Goal: Communication & Community: Share content

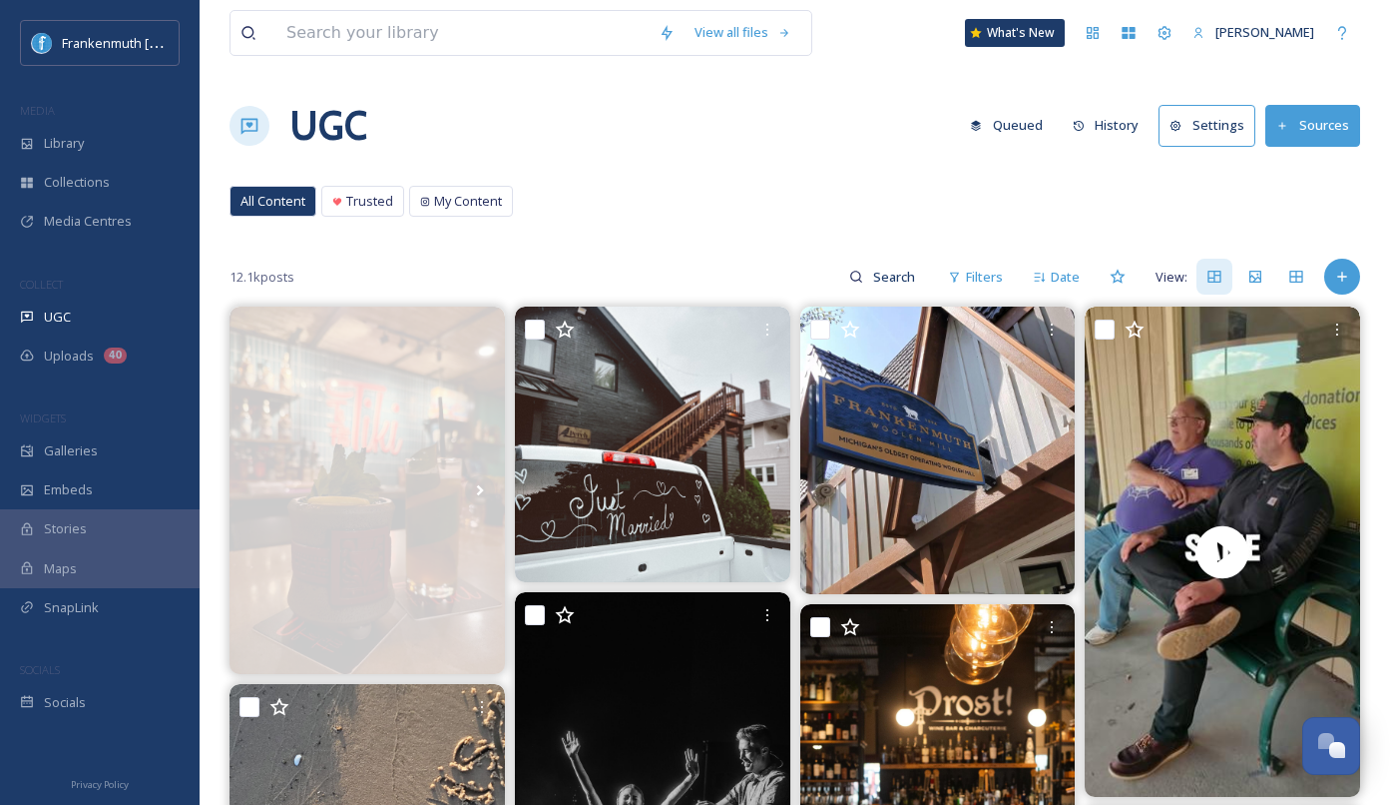
scroll to position [131, 0]
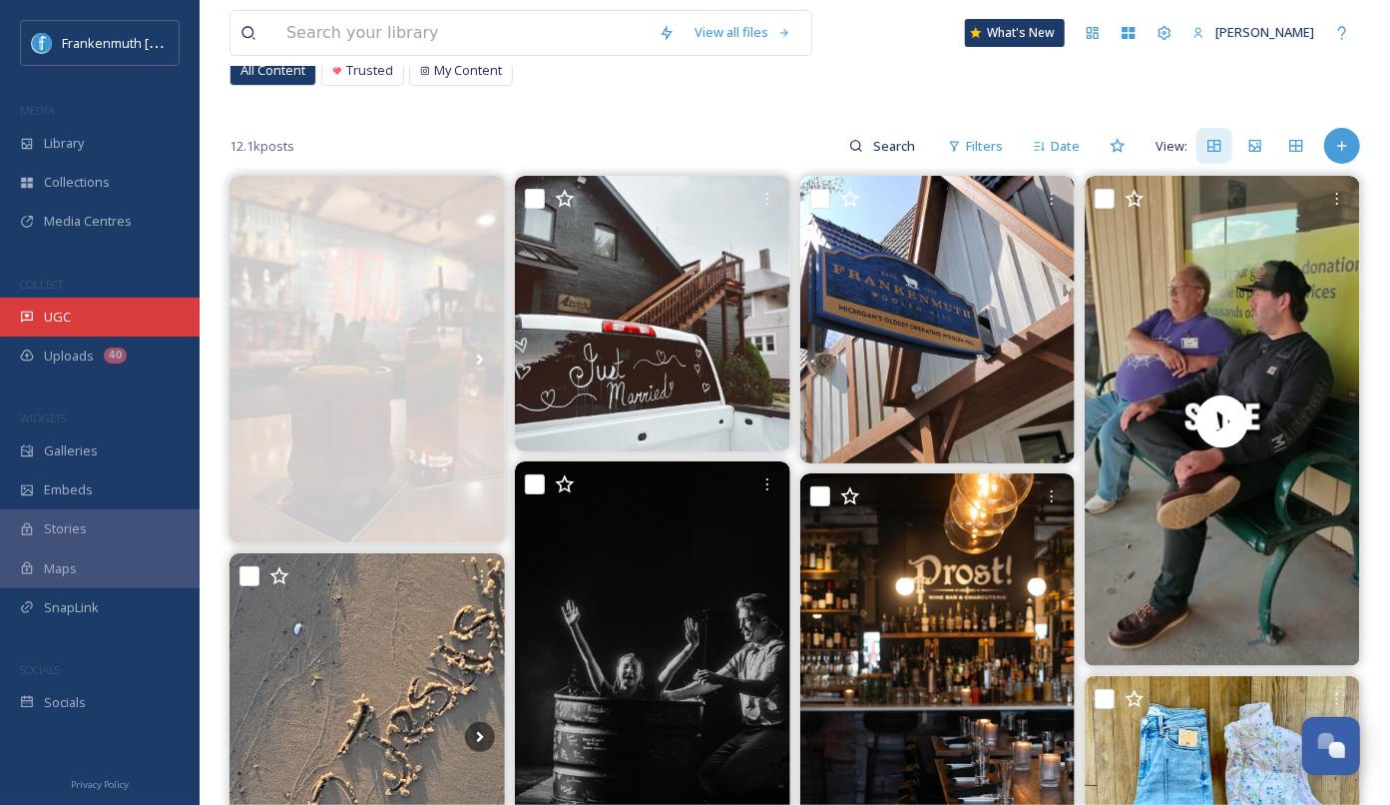
click at [88, 297] on div "UGC" at bounding box center [100, 316] width 200 height 39
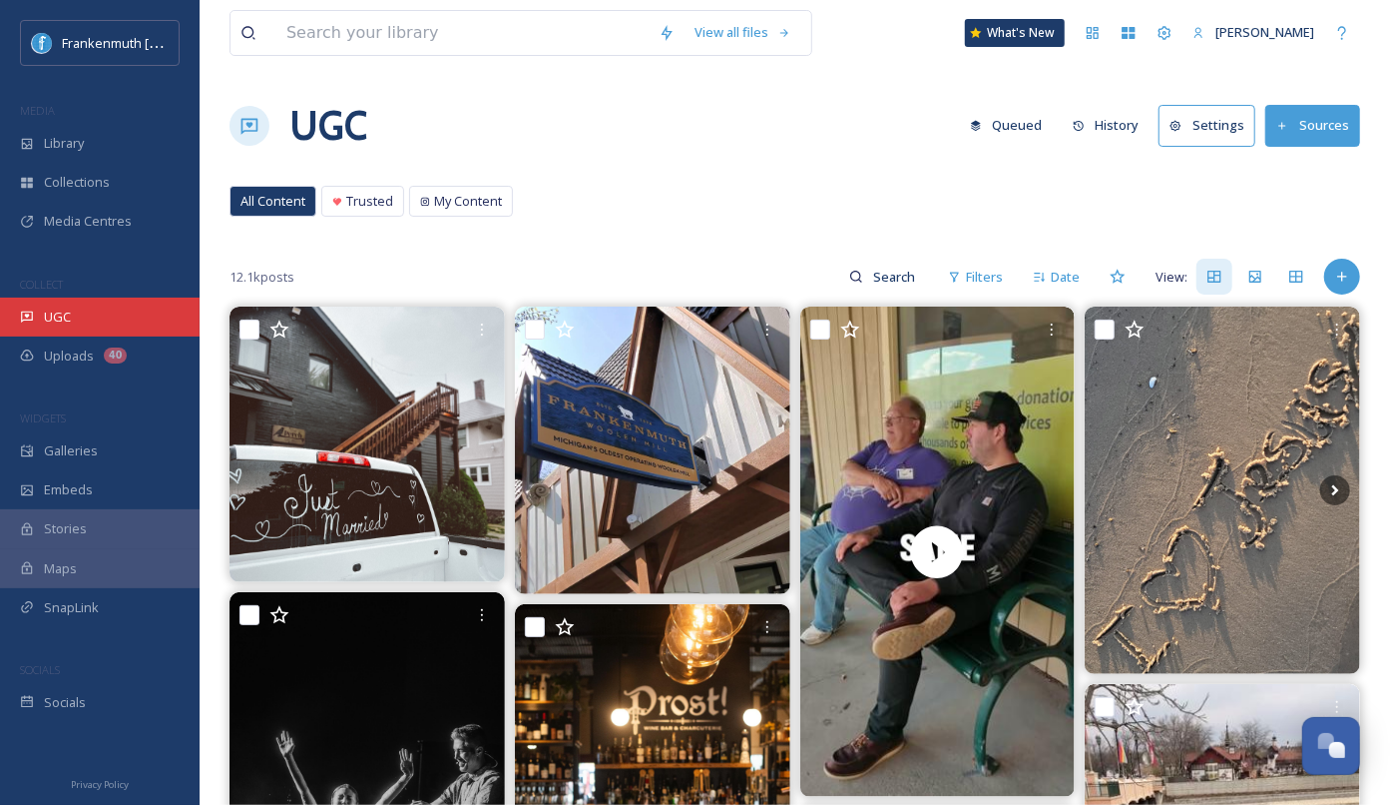
click at [140, 324] on div "UGC" at bounding box center [100, 316] width 200 height 39
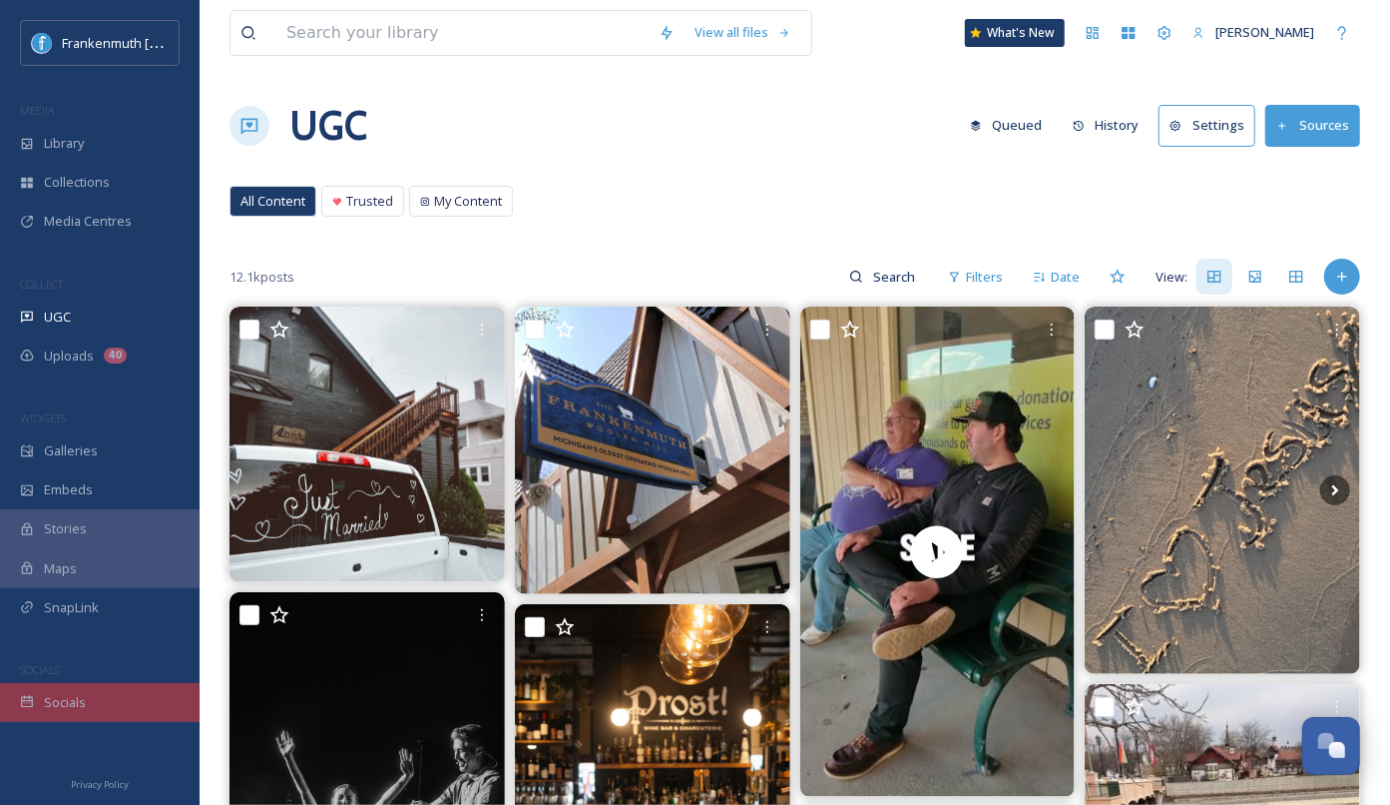
click at [118, 713] on div "Socials" at bounding box center [100, 702] width 200 height 39
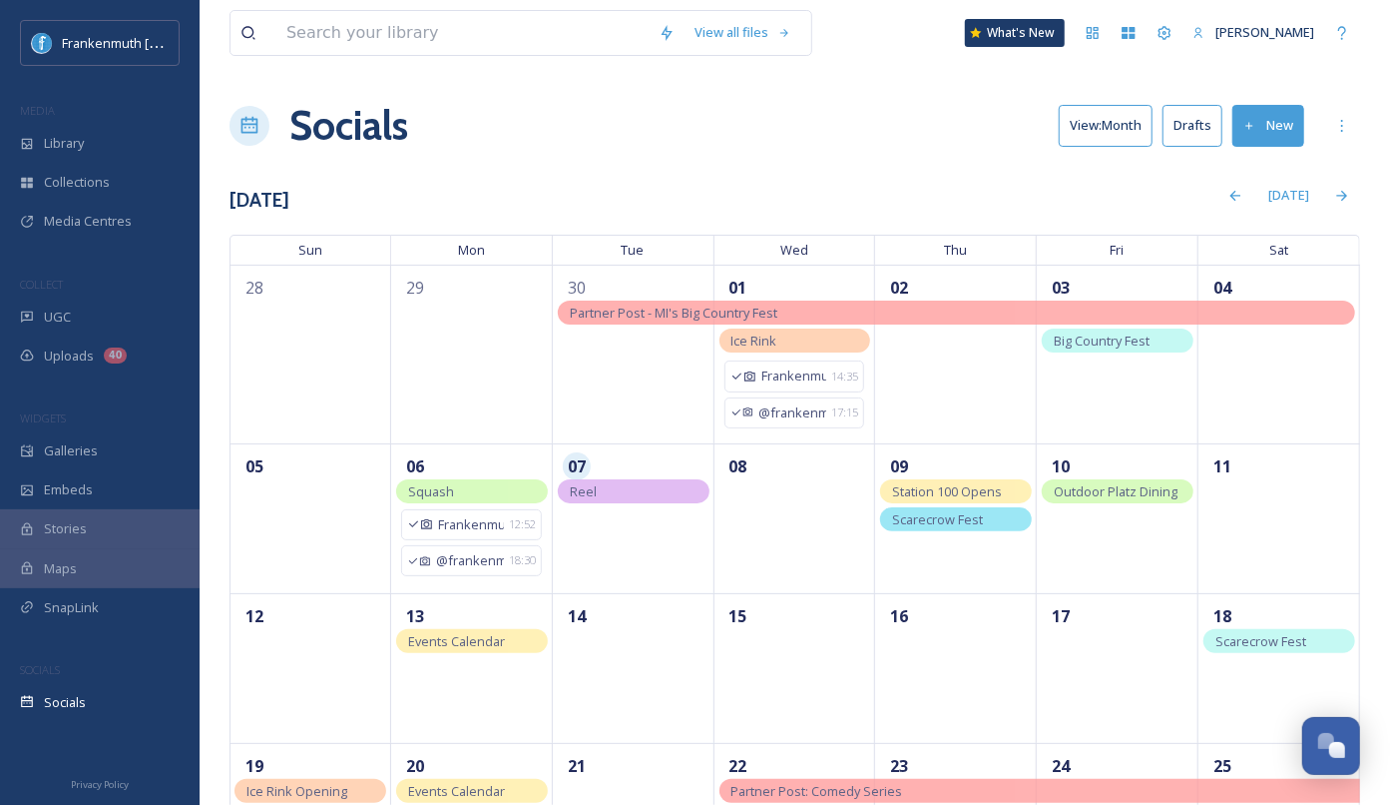
drag, startPoint x: 623, startPoint y: 483, endPoint x: 397, endPoint y: 7, distance: 526.9
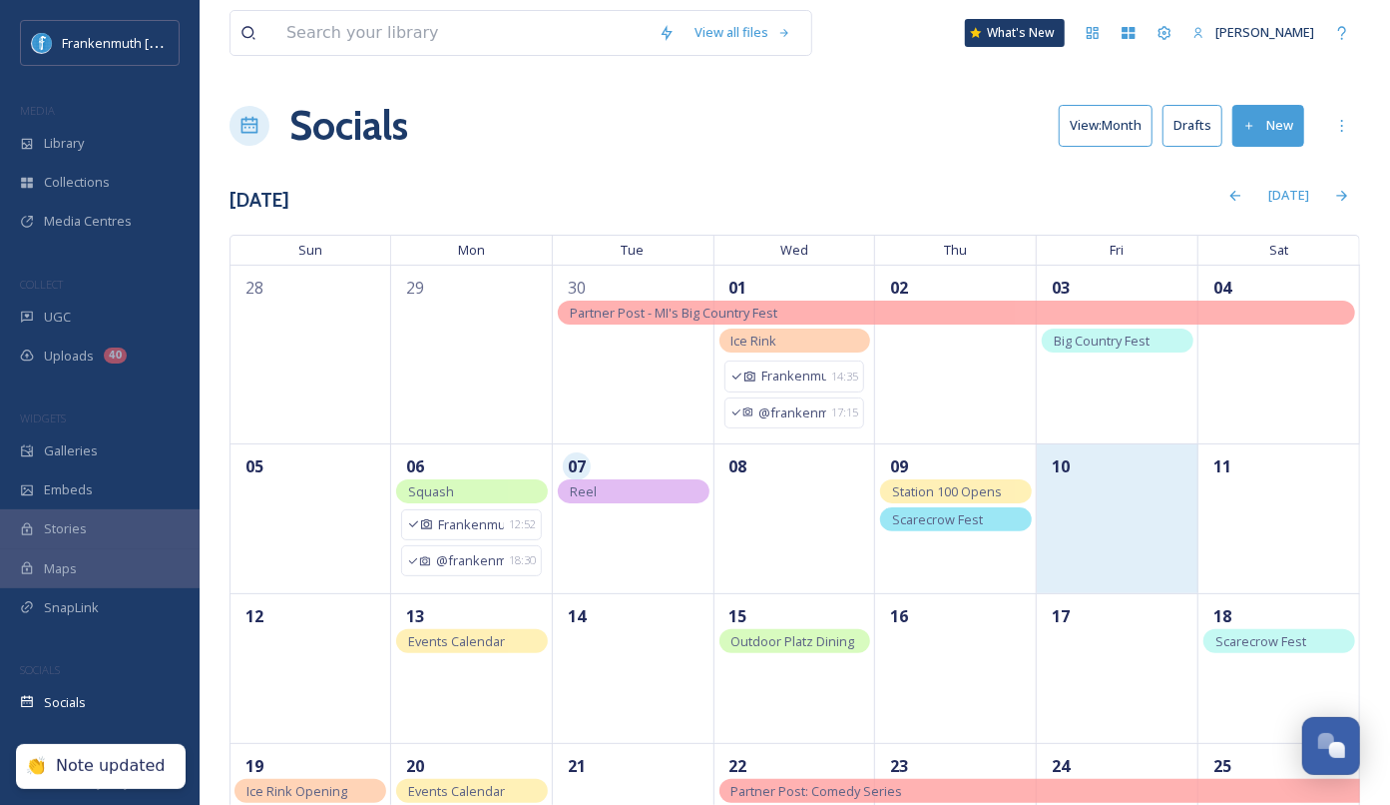
click at [1104, 500] on div "10" at bounding box center [1118, 518] width 162 height 150
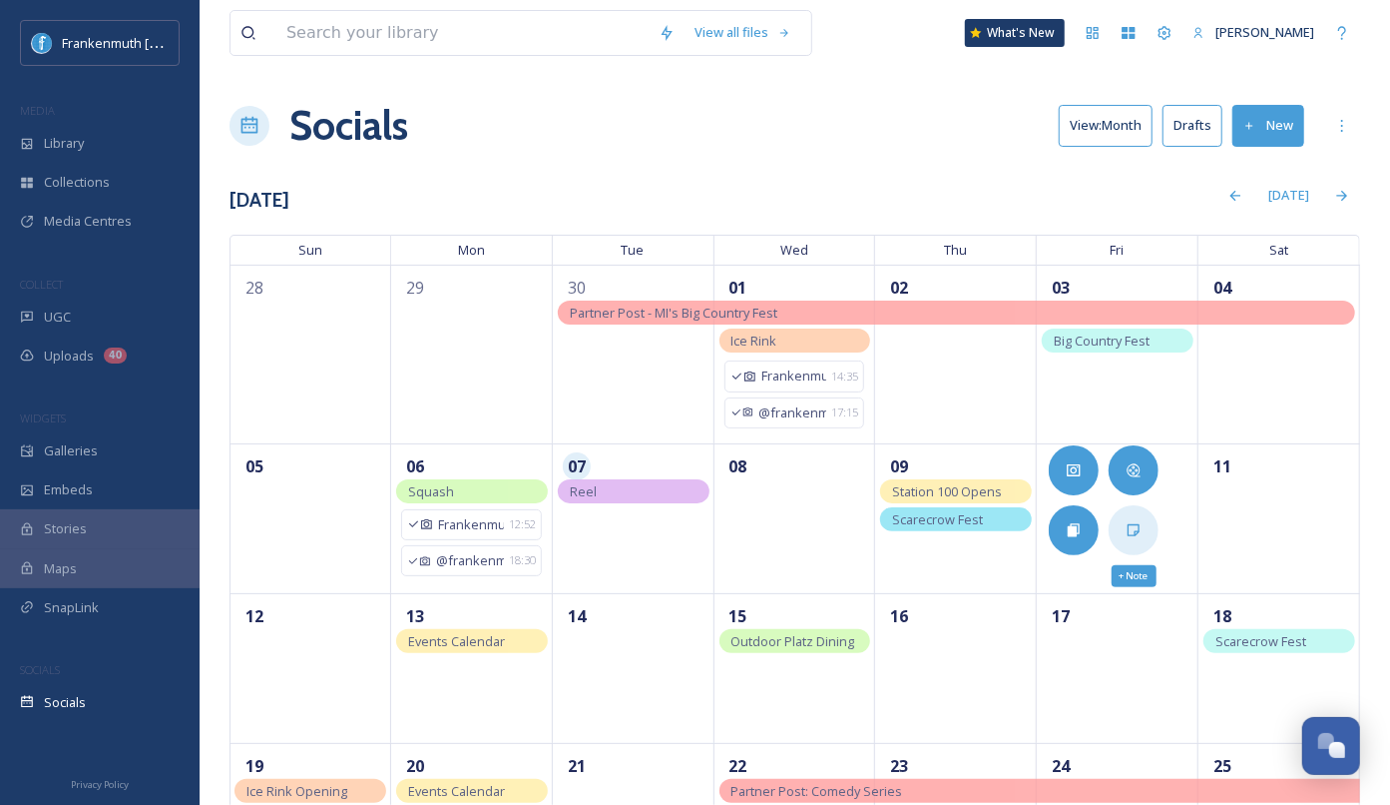
click at [1144, 525] on div "+ Note" at bounding box center [1134, 530] width 50 height 50
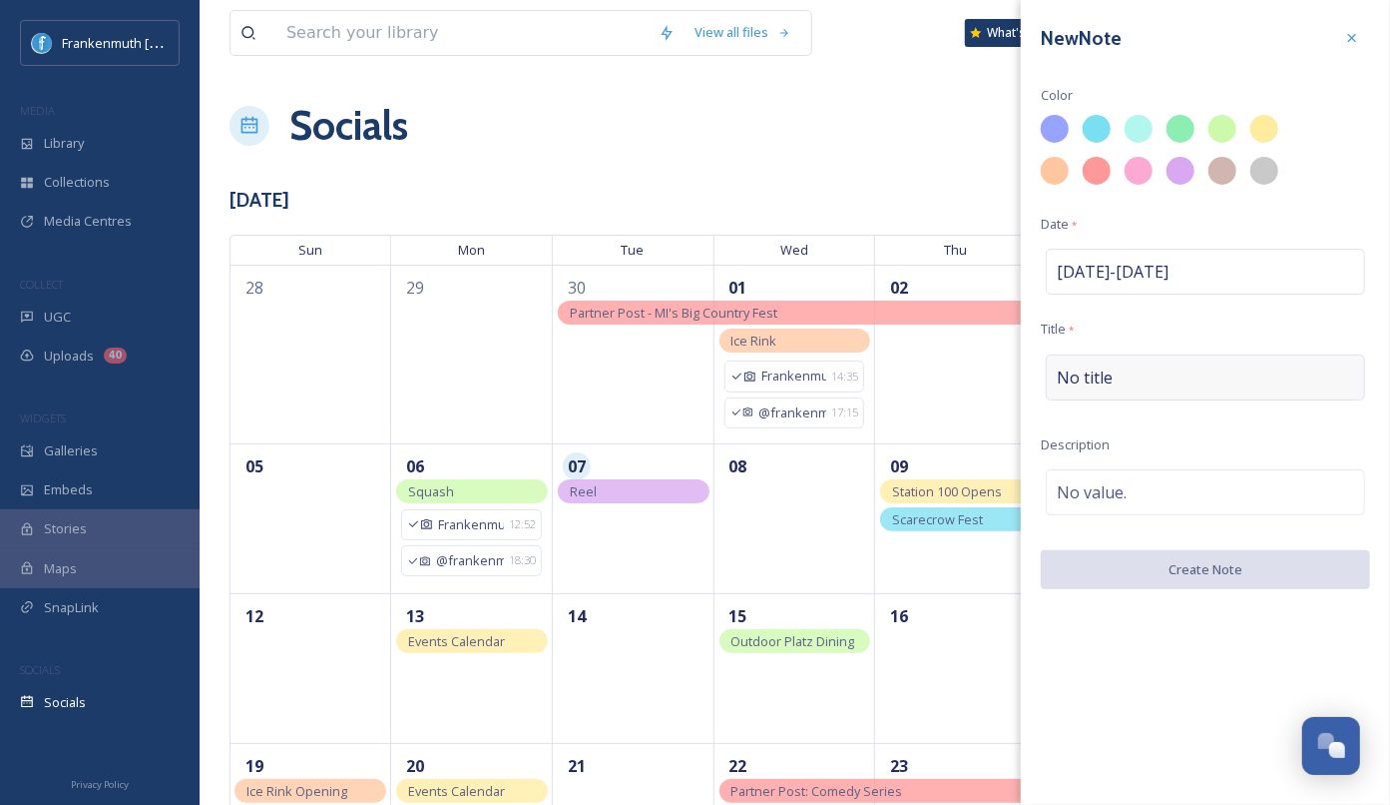
click at [1110, 375] on span "No title" at bounding box center [1085, 377] width 56 height 24
click at [1108, 374] on input at bounding box center [1205, 377] width 329 height 46
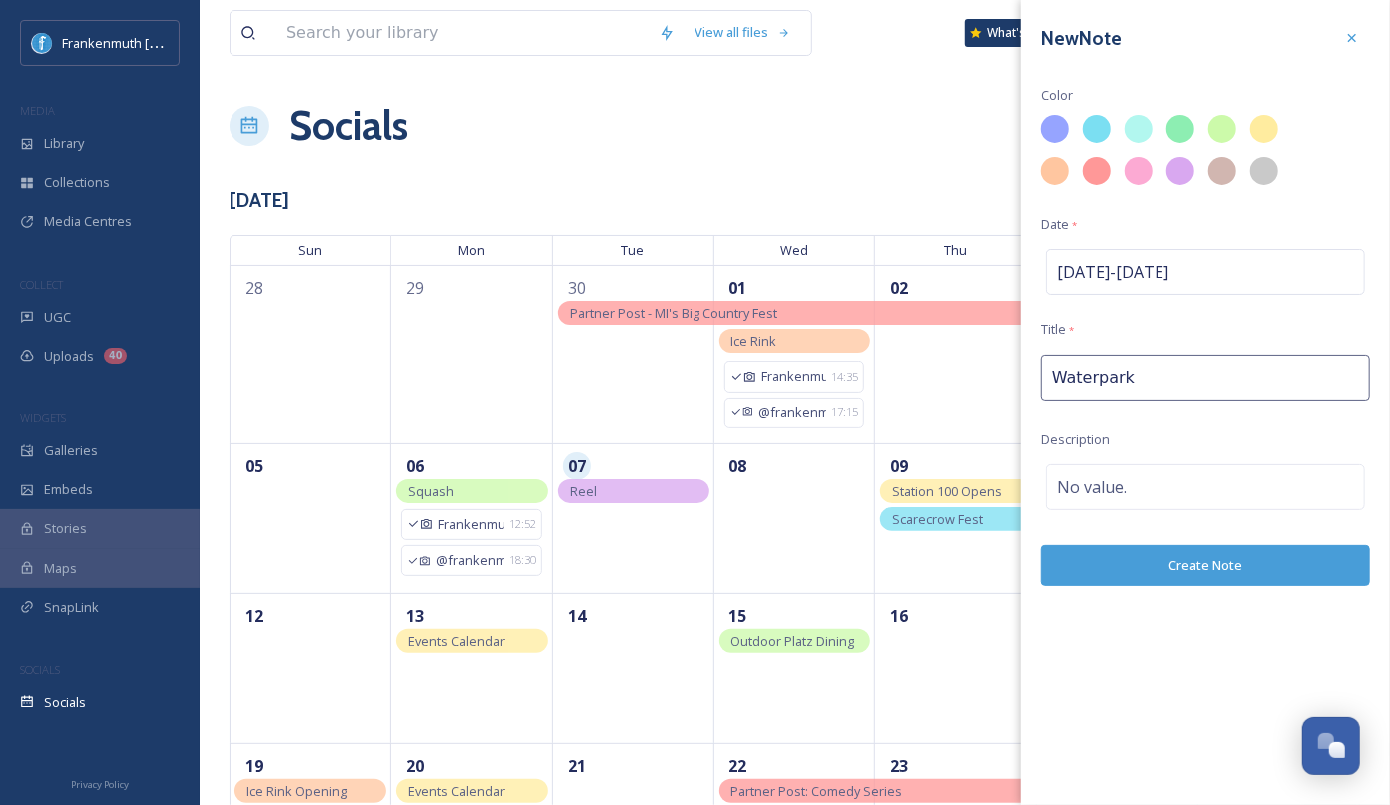
type input "Waterparks"
click at [1247, 140] on span at bounding box center [1230, 136] width 42 height 42
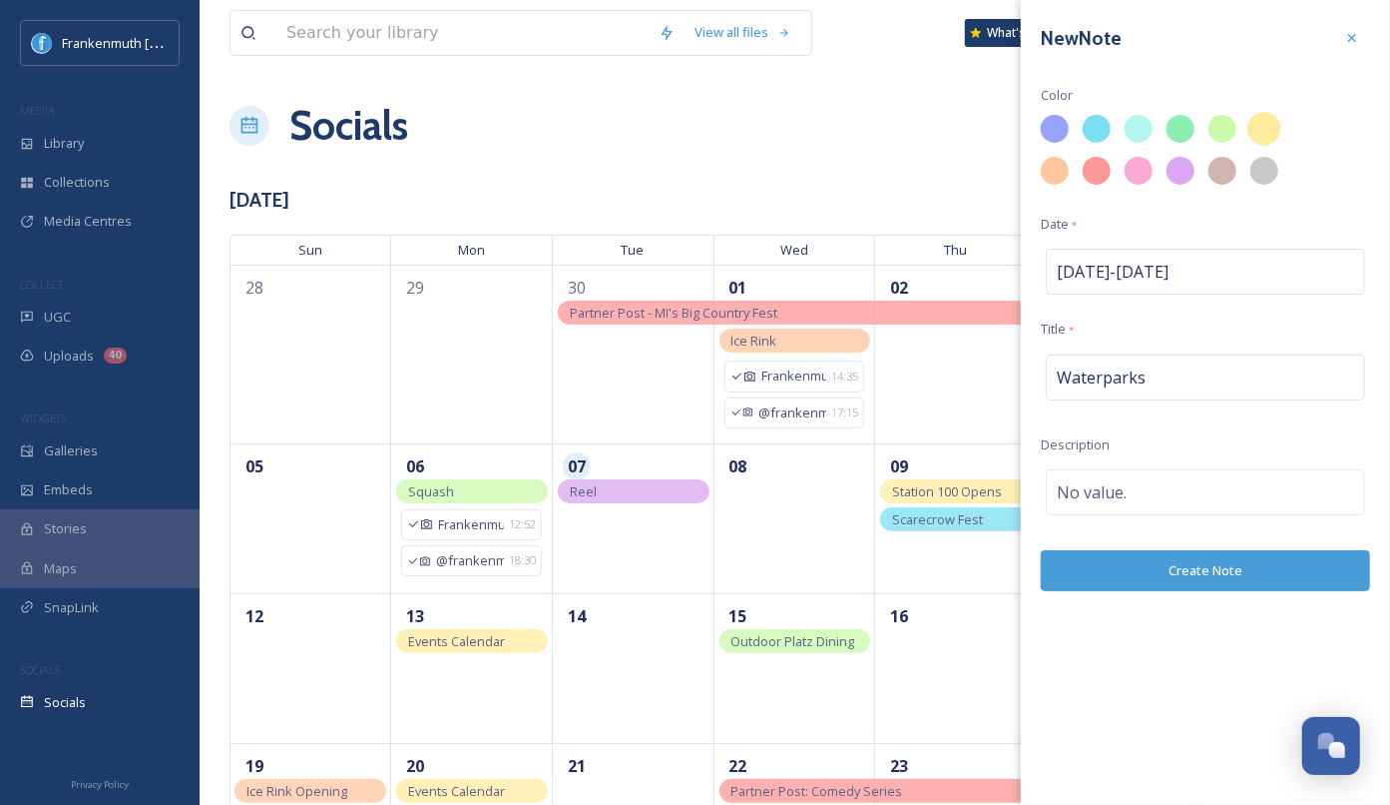
click at [1265, 136] on div at bounding box center [1265, 129] width 34 height 34
click at [1219, 577] on button "Create Note" at bounding box center [1205, 570] width 329 height 41
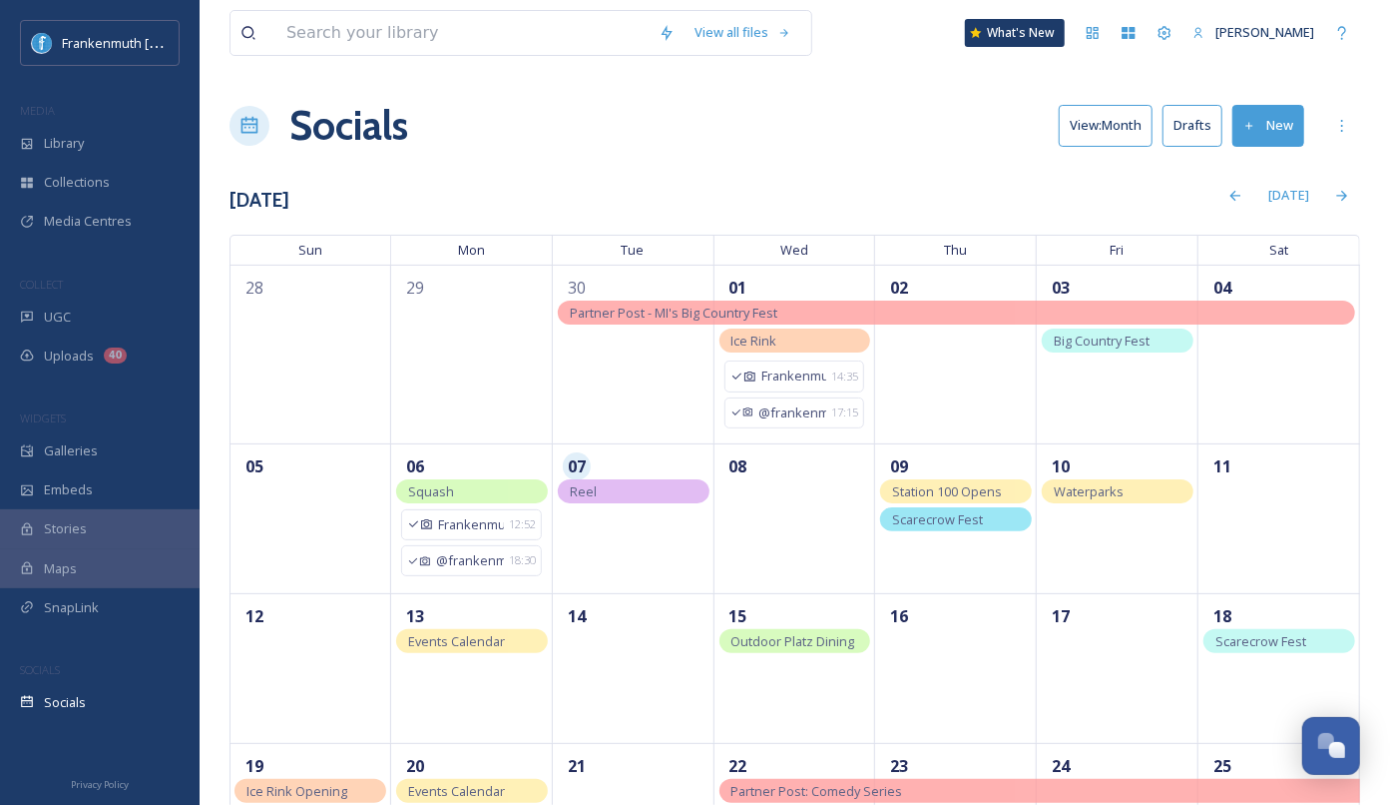
click at [482, 148] on div "Socials View: Month Drafts New" at bounding box center [795, 126] width 1131 height 60
click at [110, 326] on div "UGC" at bounding box center [100, 316] width 200 height 39
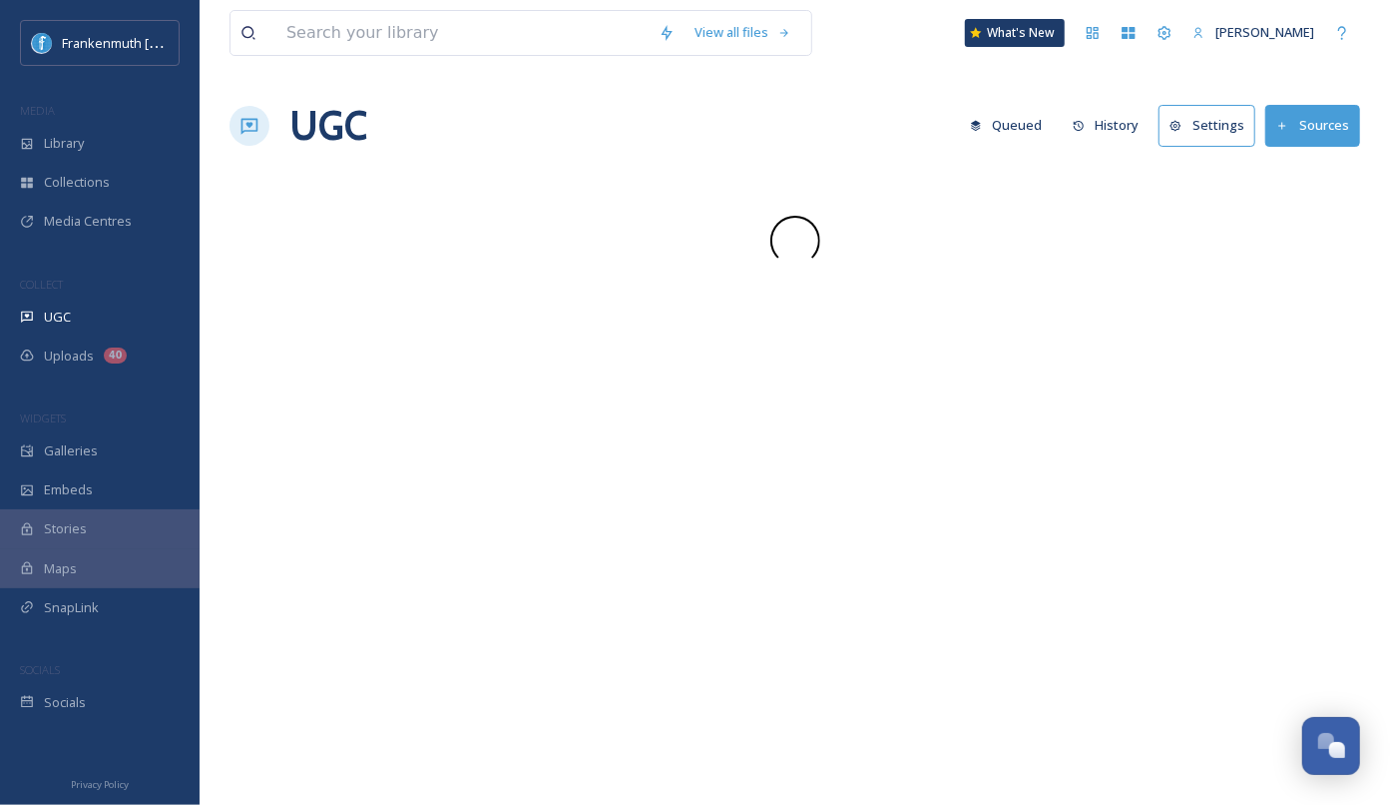
click at [110, 326] on div "UGC" at bounding box center [100, 316] width 200 height 39
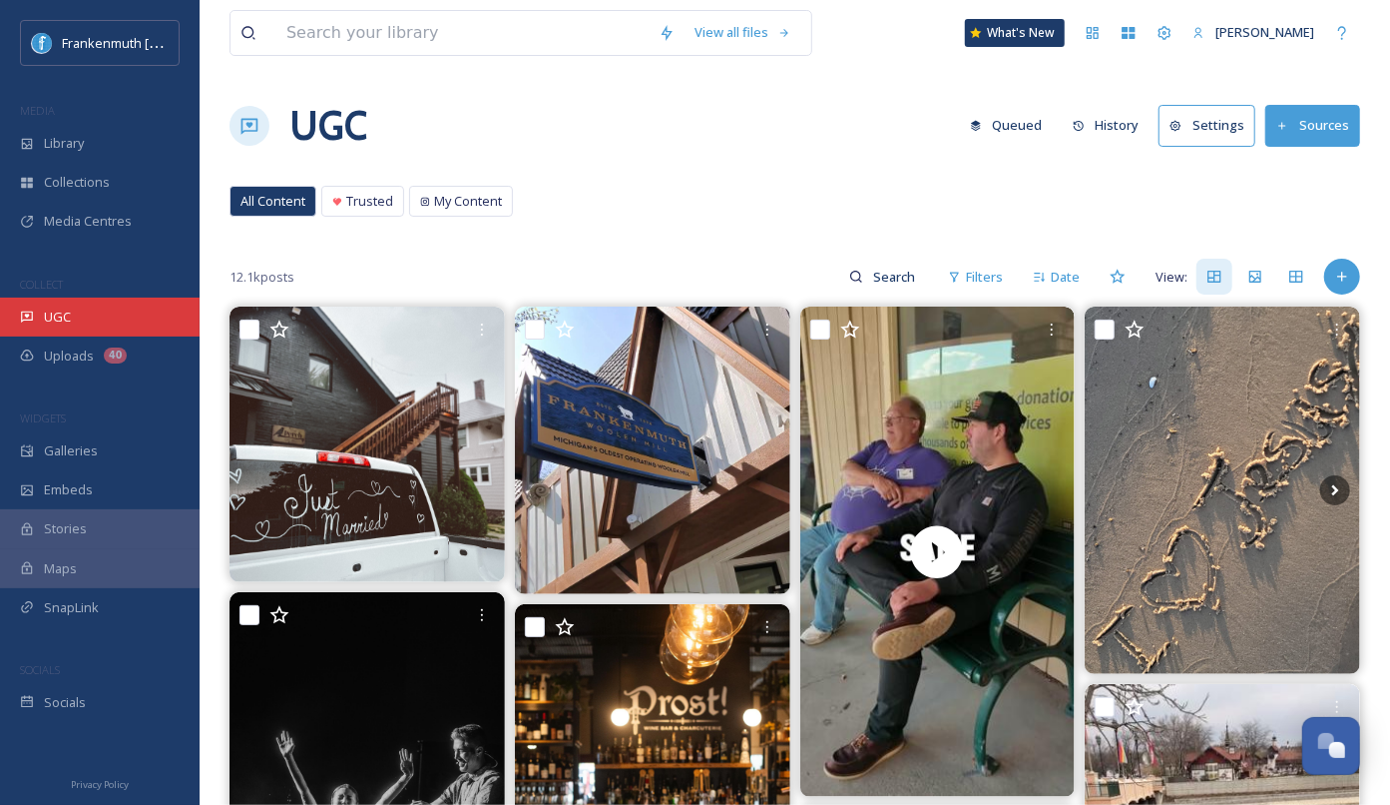
click at [115, 316] on div "UGC" at bounding box center [100, 316] width 200 height 39
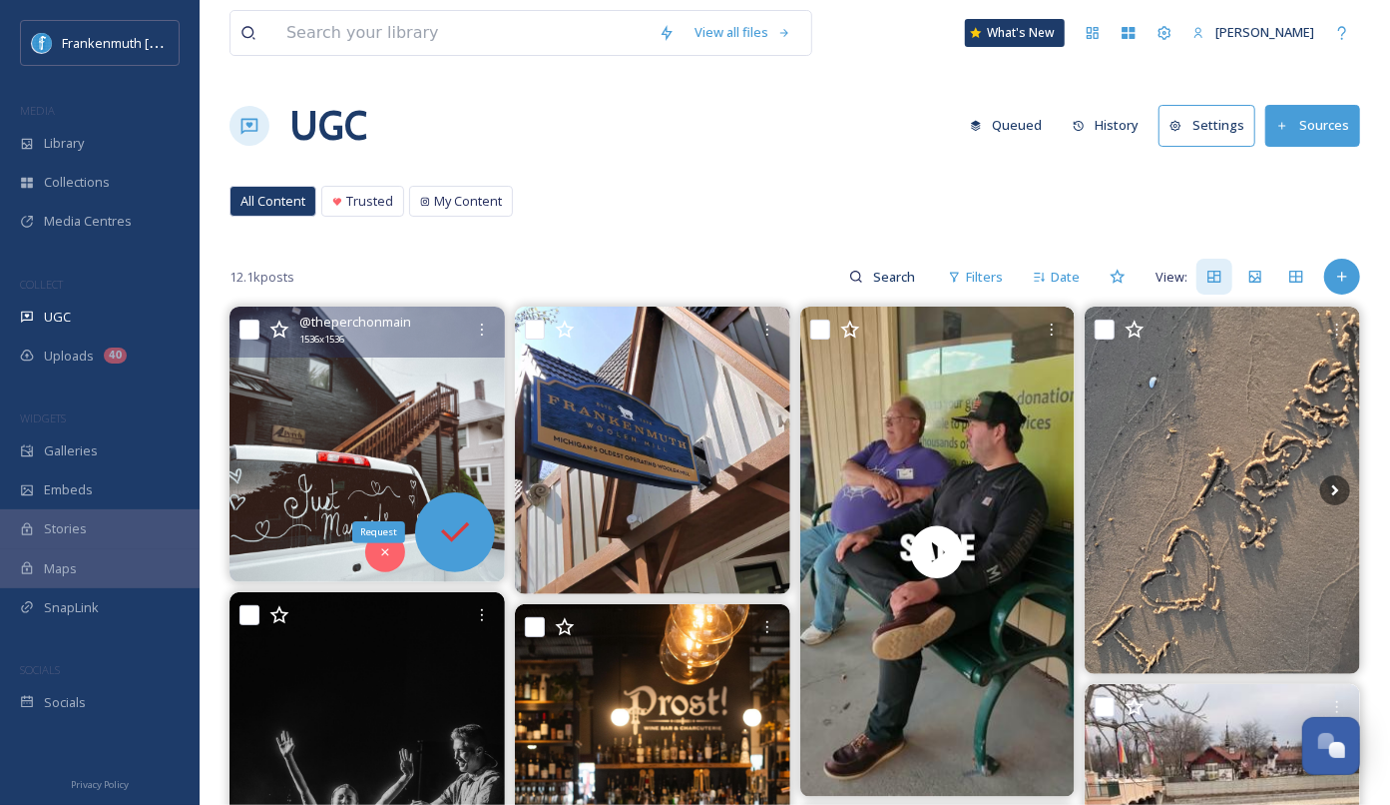
scroll to position [310, 0]
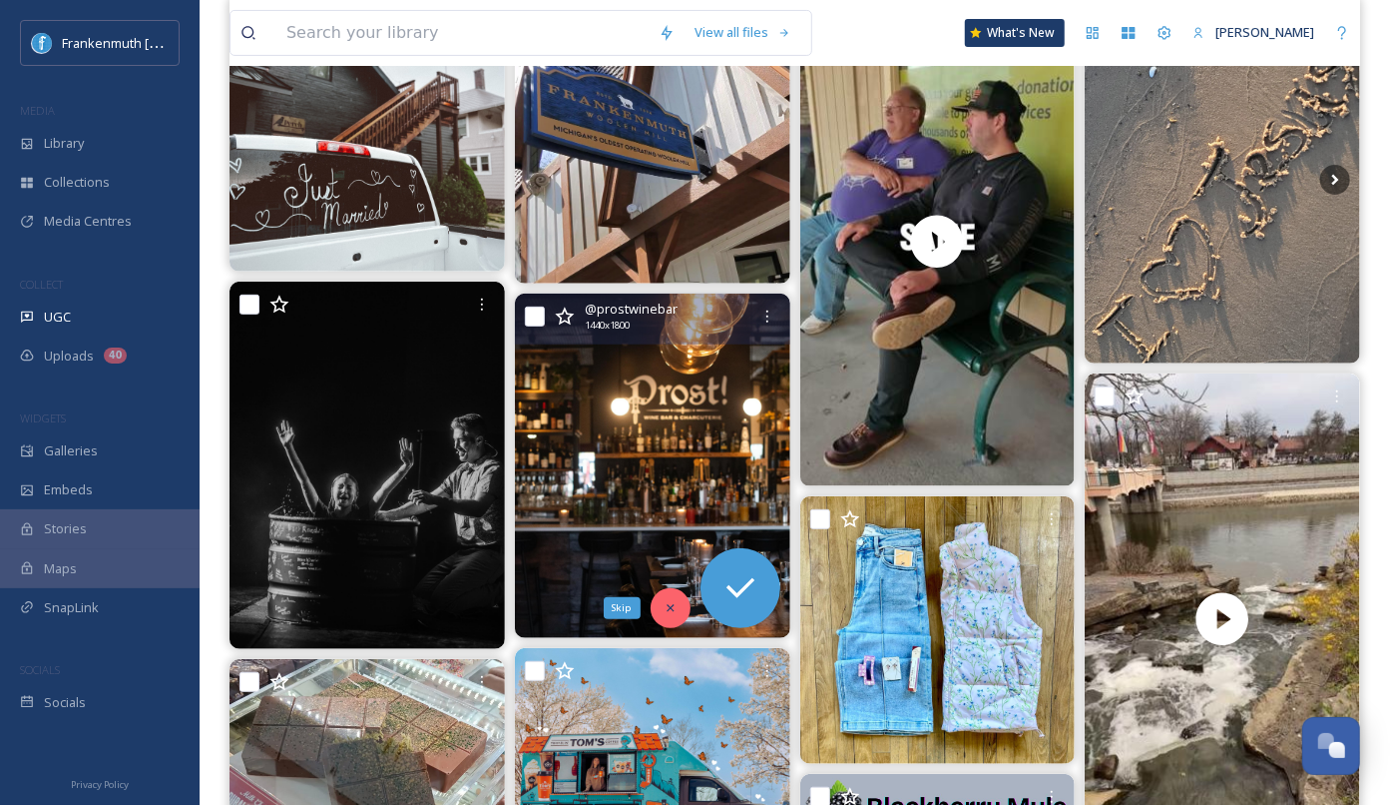
click at [676, 607] on icon at bounding box center [671, 608] width 14 height 14
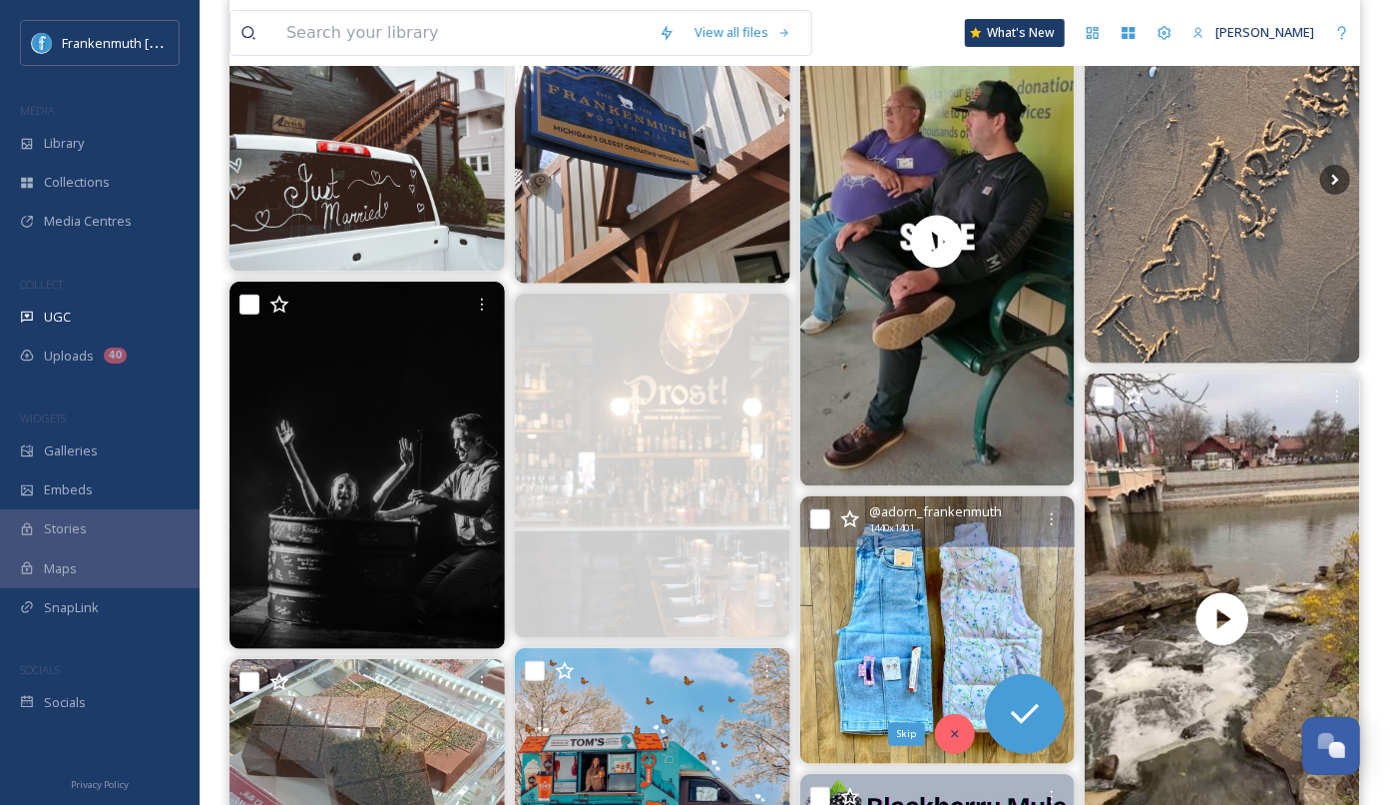
click at [951, 744] on div "Skip" at bounding box center [955, 734] width 40 height 40
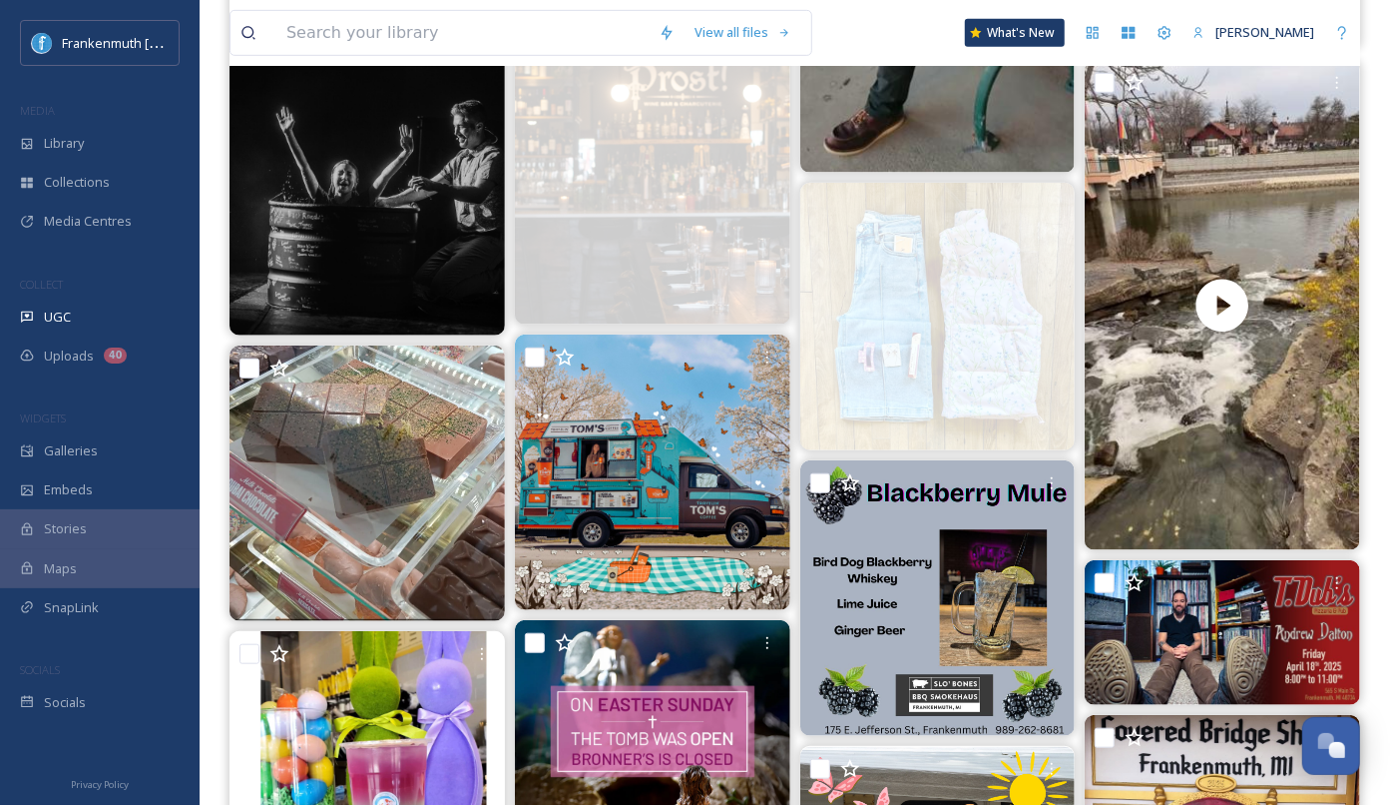
scroll to position [625, 0]
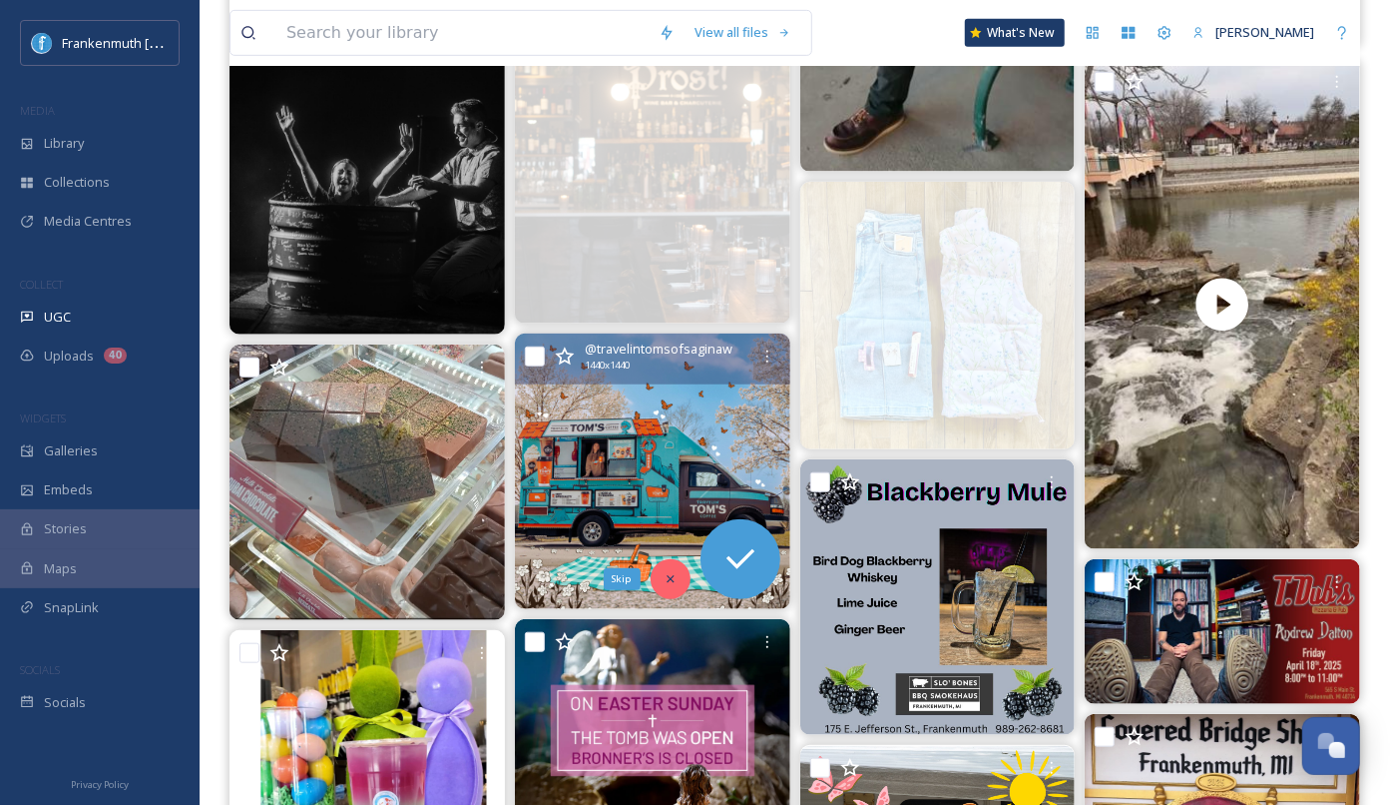
click at [672, 589] on div "Skip" at bounding box center [671, 579] width 40 height 40
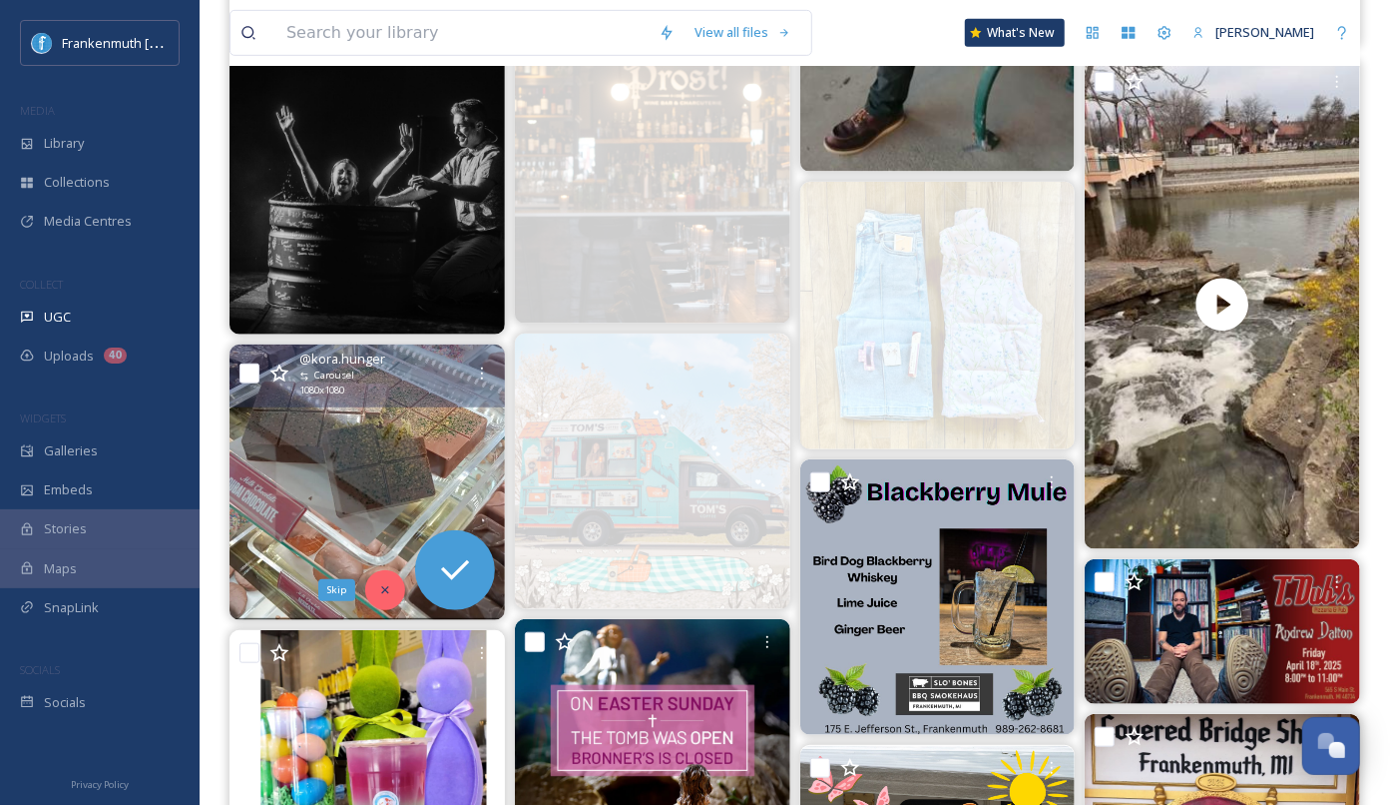
click at [396, 592] on div "Skip" at bounding box center [385, 590] width 40 height 40
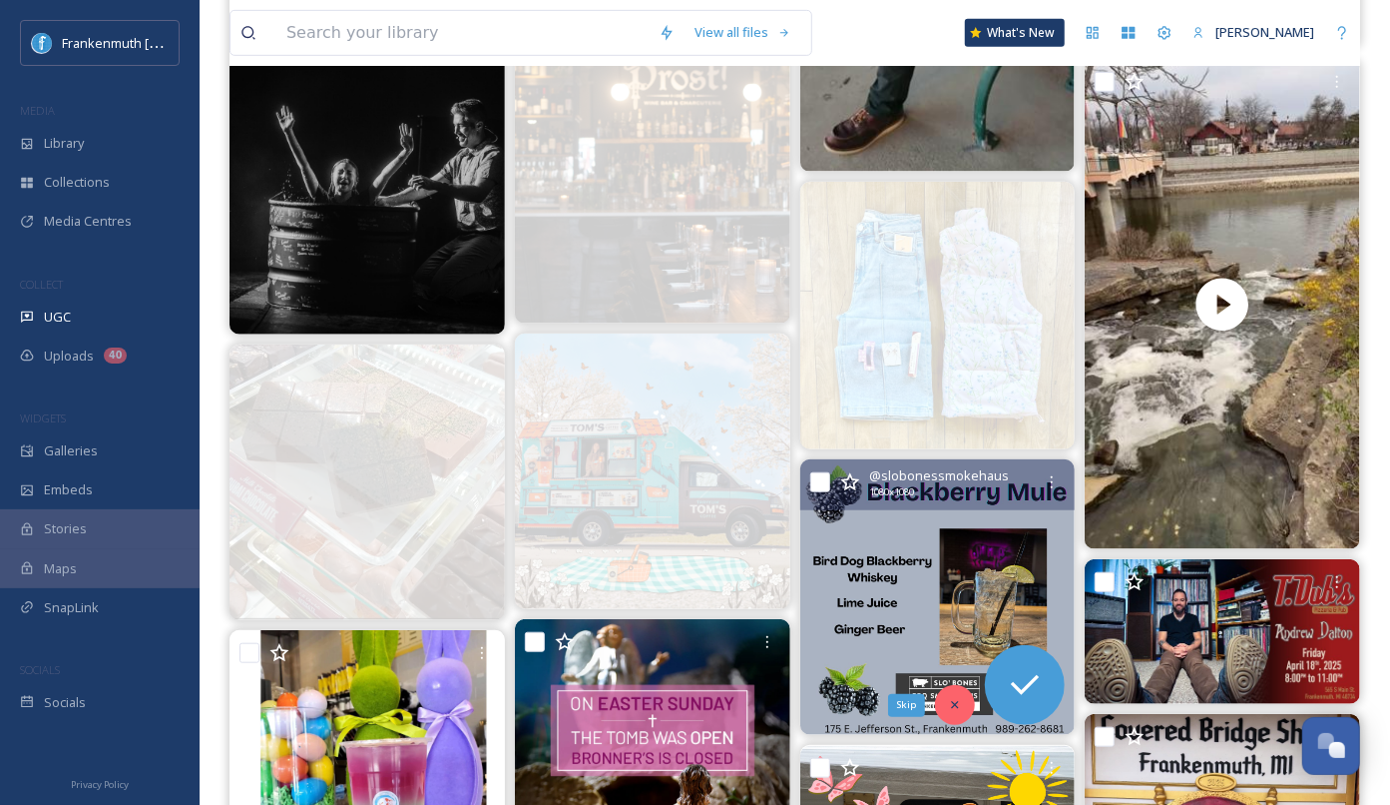
click at [951, 707] on icon at bounding box center [955, 705] width 14 height 14
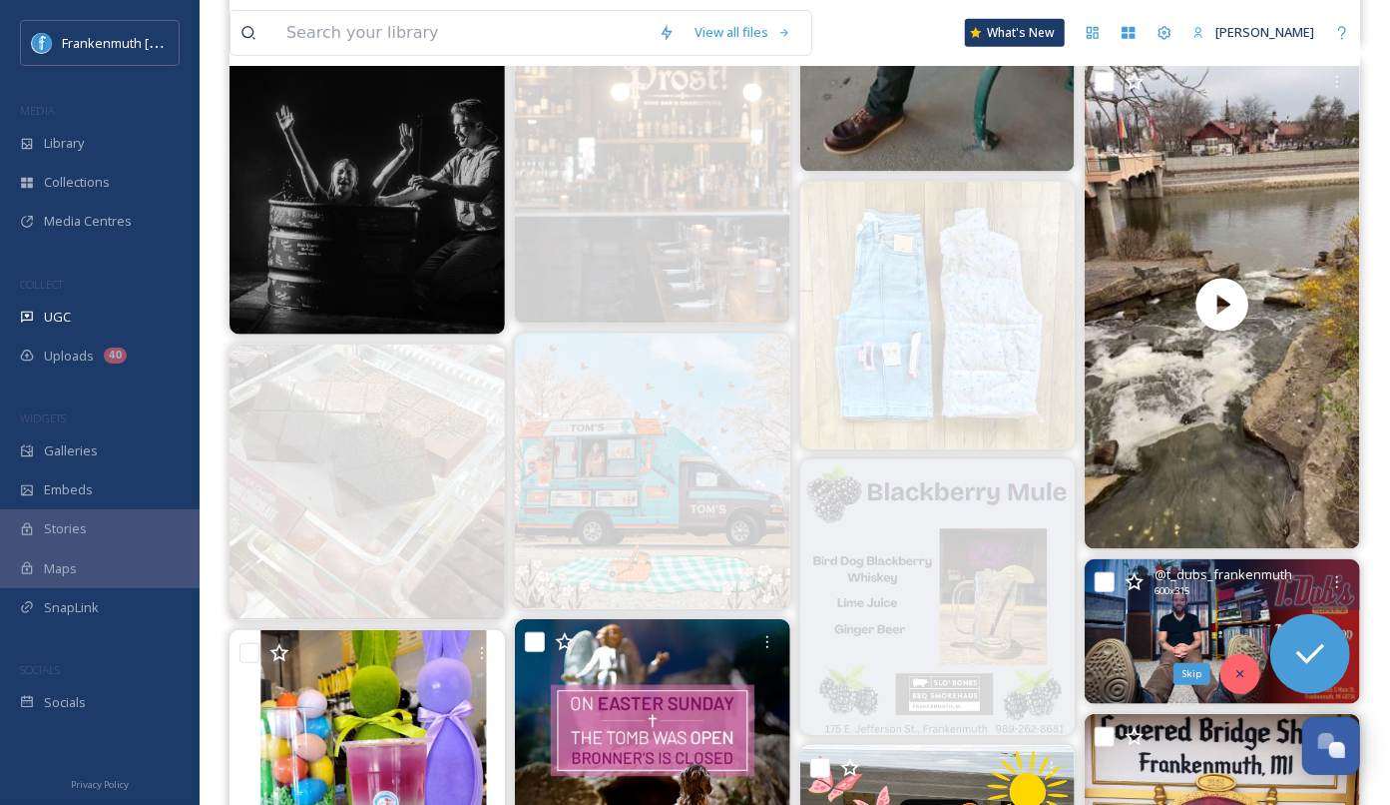
click at [1246, 667] on icon at bounding box center [1241, 674] width 14 height 14
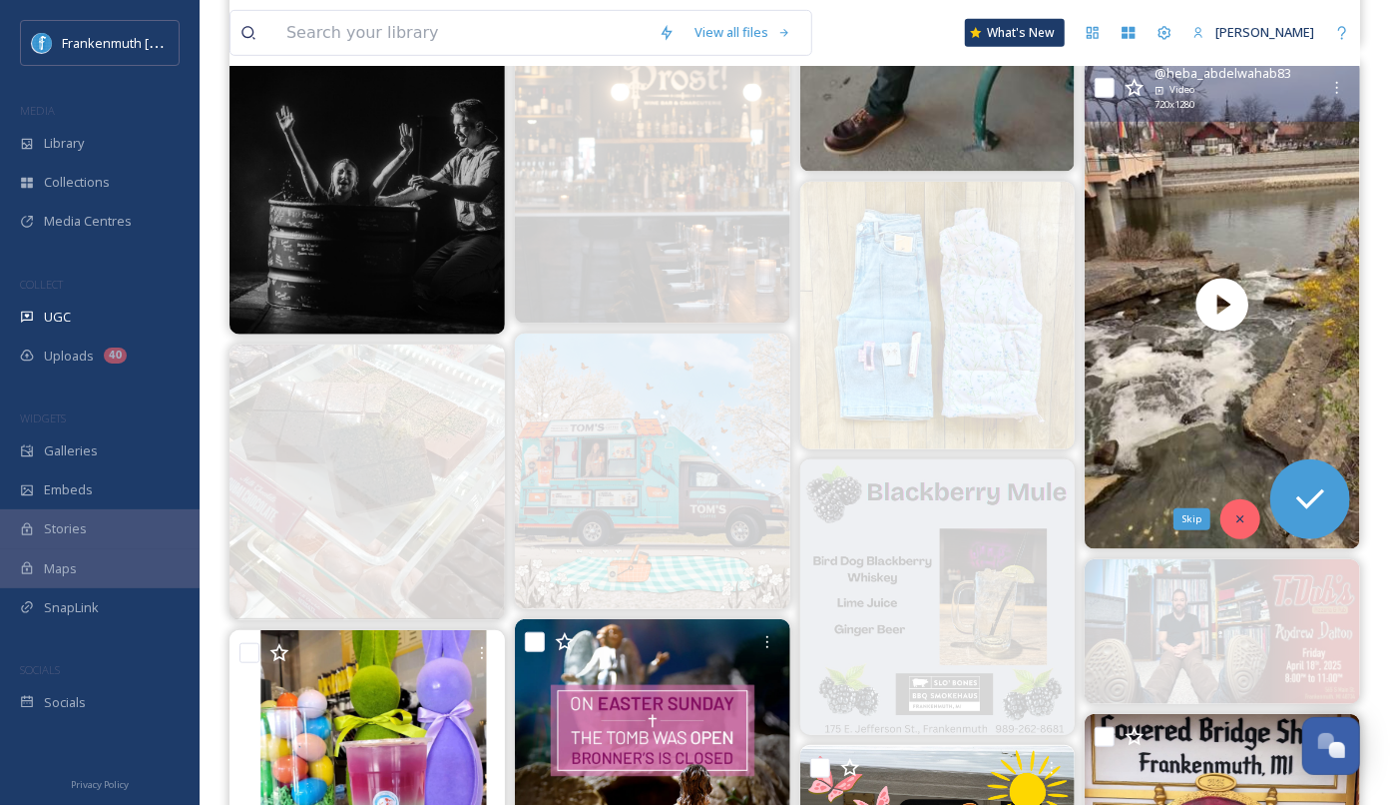
click at [1246, 506] on div "Skip" at bounding box center [1241, 519] width 40 height 40
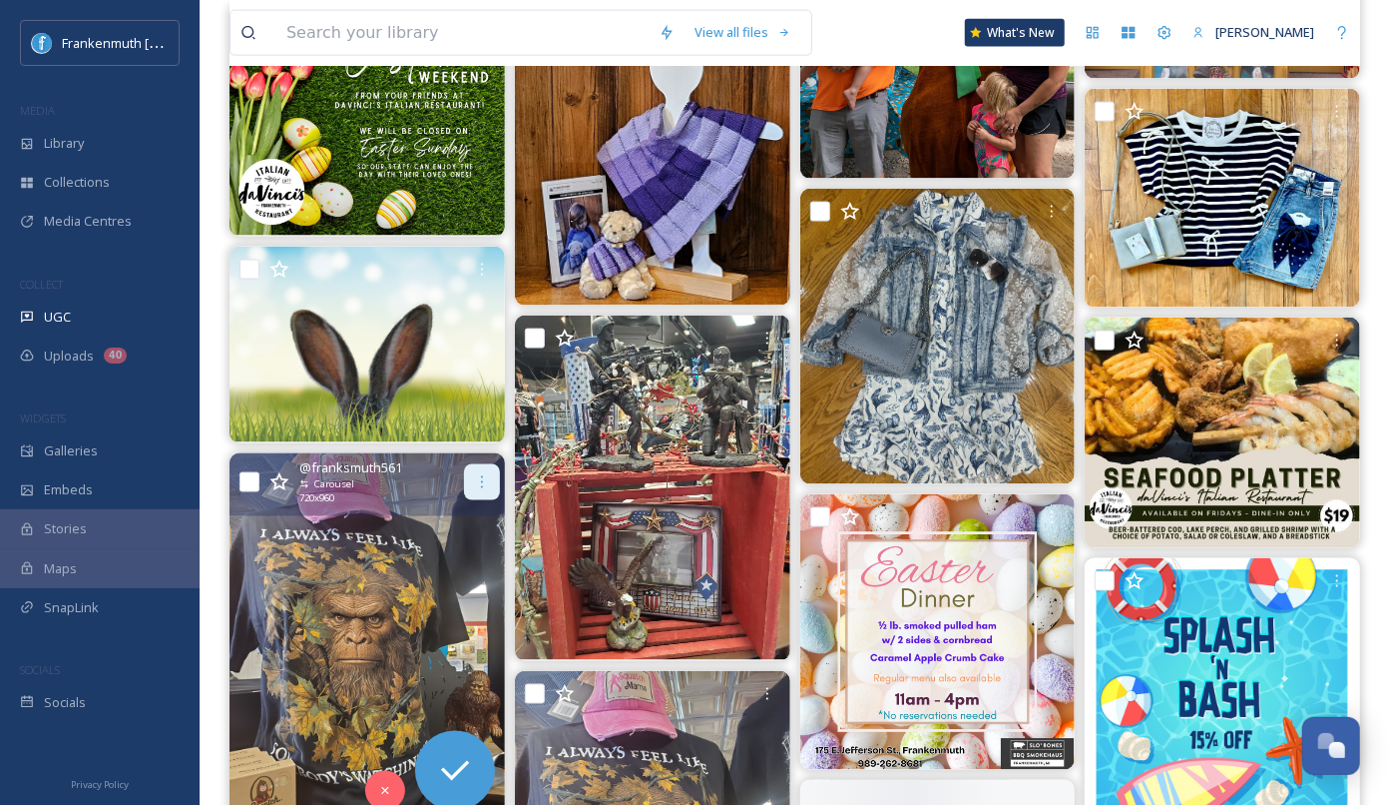
scroll to position [1573, 0]
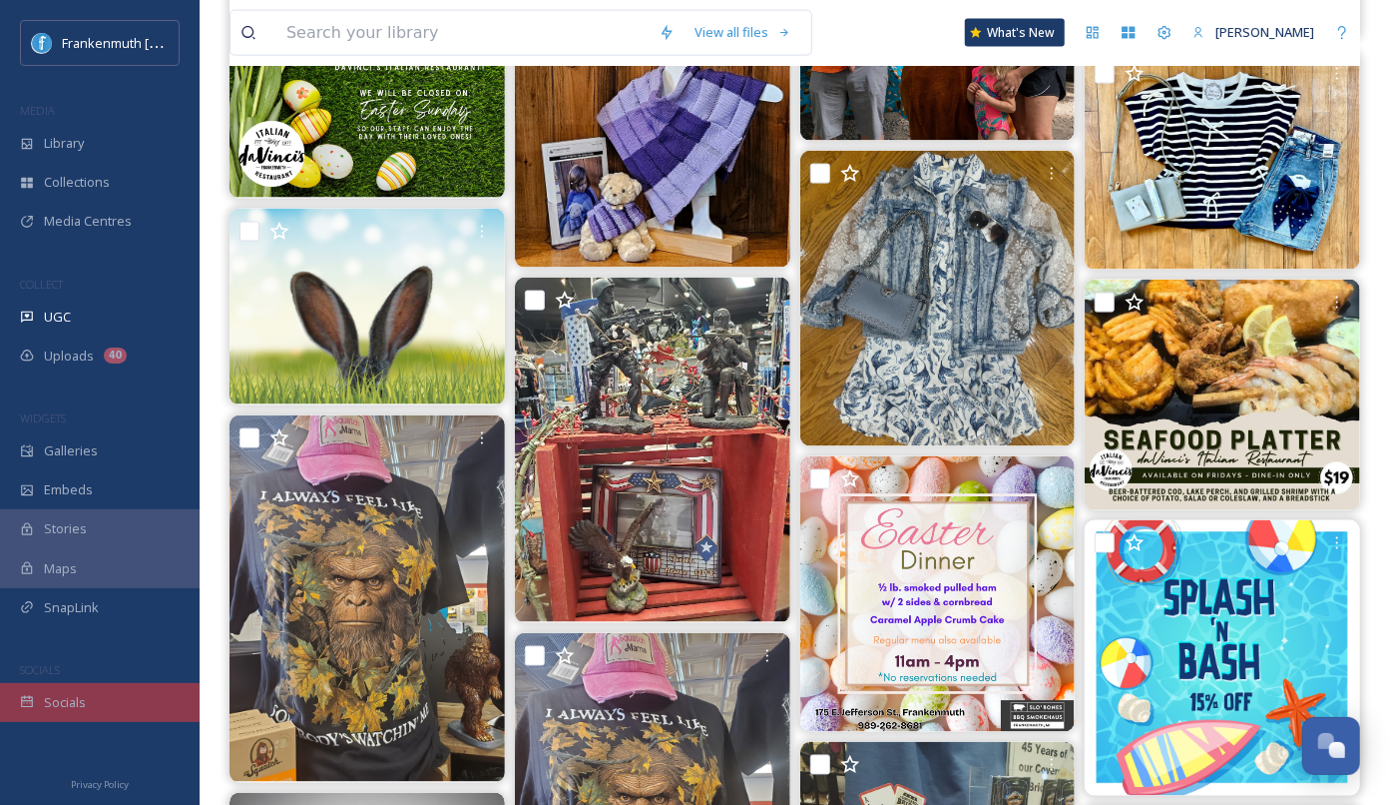
click at [72, 702] on span "Socials" at bounding box center [65, 702] width 42 height 19
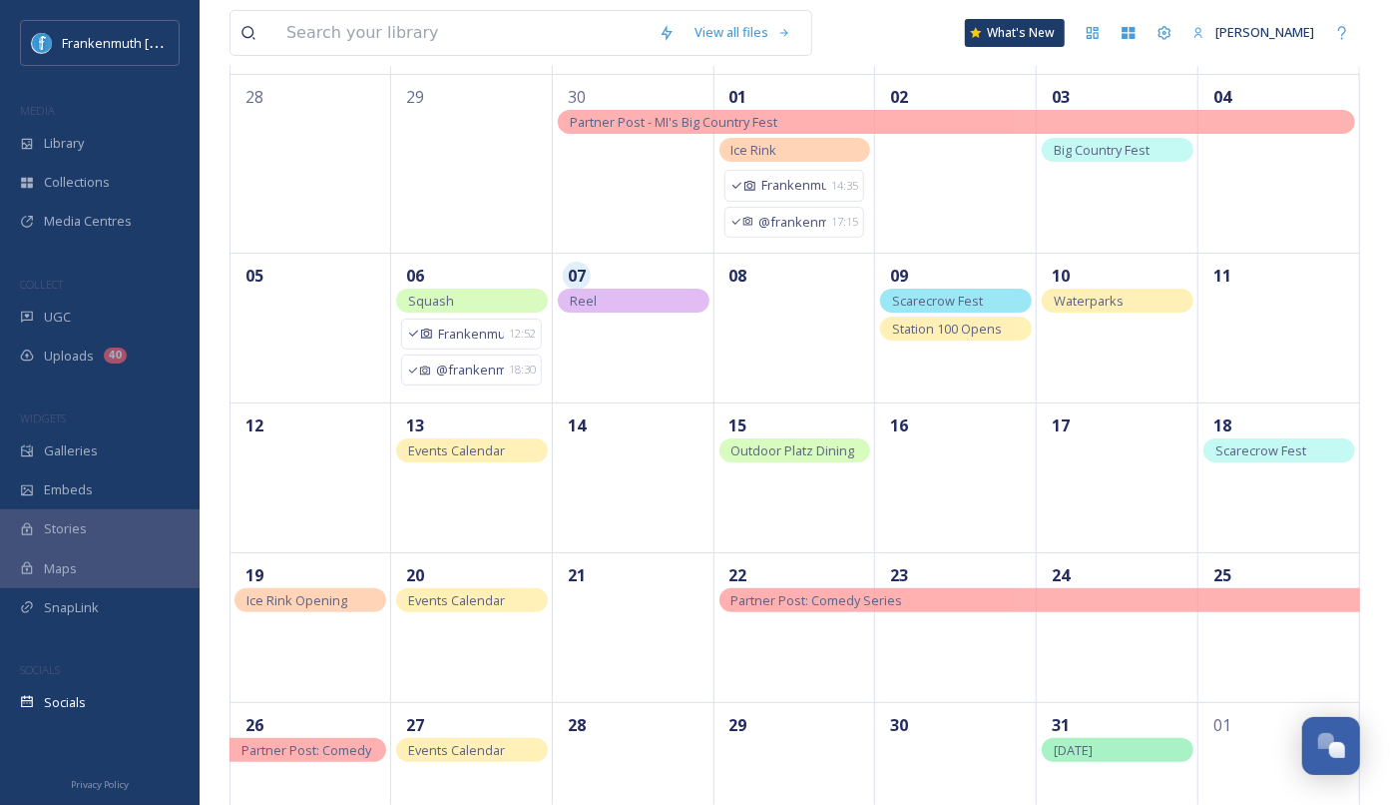
scroll to position [206, 0]
